Goal: Task Accomplishment & Management: Use online tool/utility

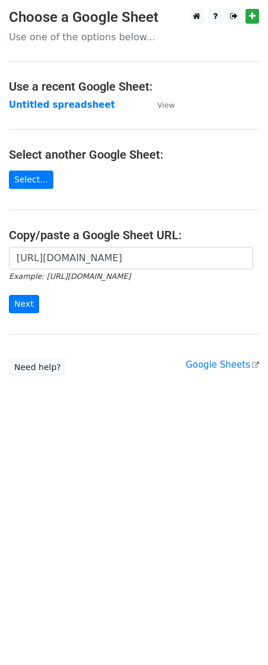
type input "[URL][DOMAIN_NAME]"
click at [18, 305] on input "Next" at bounding box center [24, 304] width 30 height 18
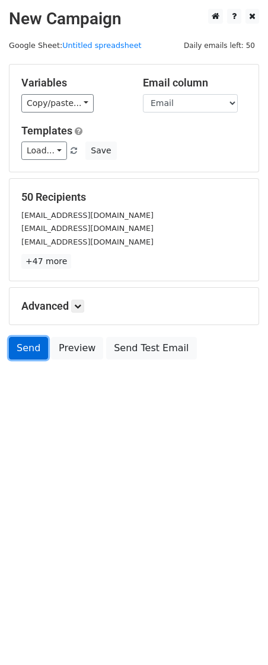
click at [17, 352] on link "Send" at bounding box center [28, 348] width 39 height 22
